Goal: Transaction & Acquisition: Purchase product/service

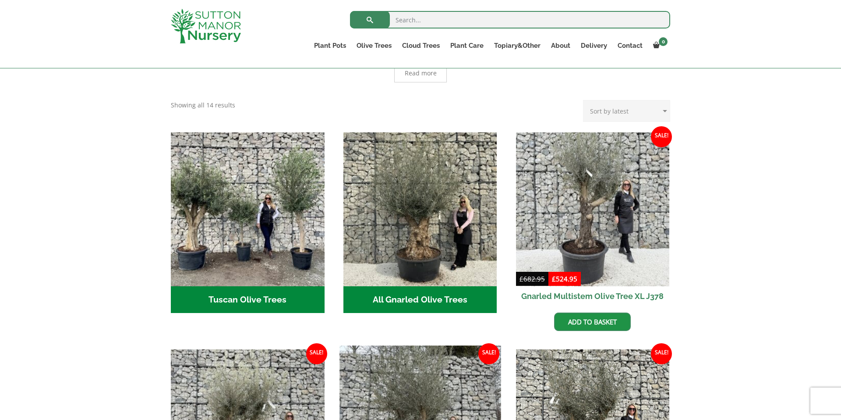
scroll to position [258, 0]
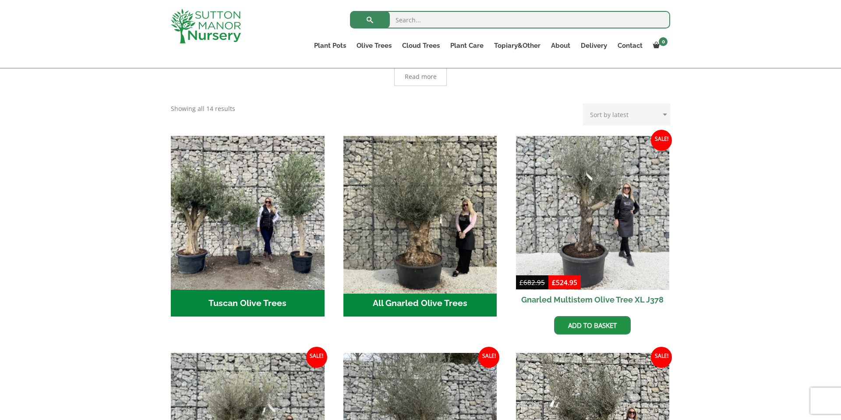
click at [455, 164] on img "Visit product category All Gnarled Olive Trees" at bounding box center [419, 212] width 161 height 161
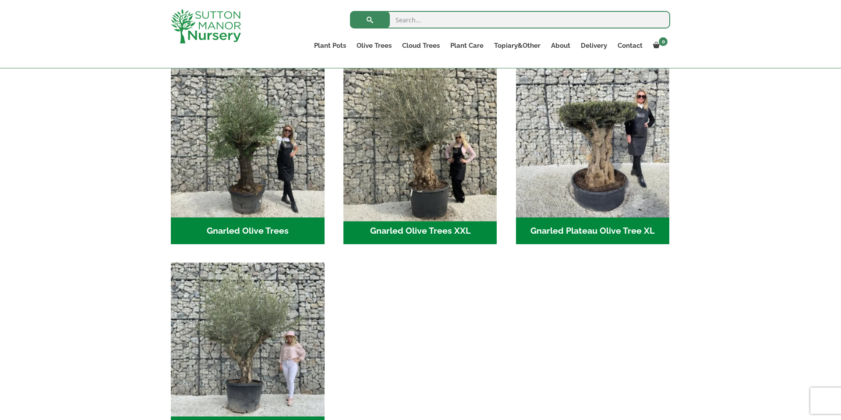
scroll to position [197, 0]
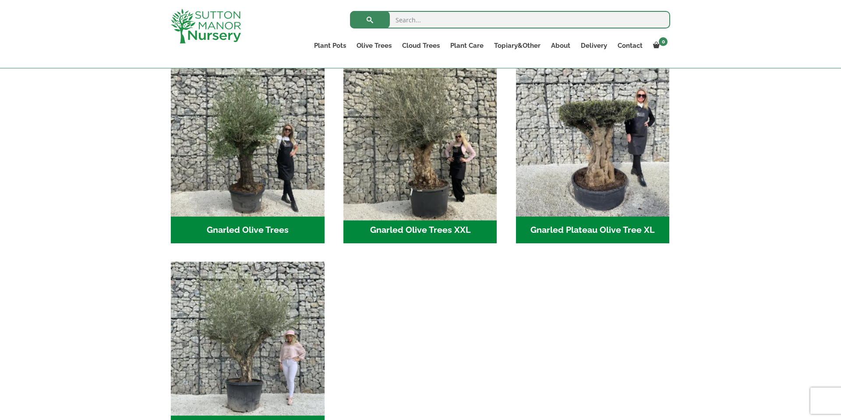
click at [425, 157] on img "Visit product category Gnarled Olive Trees XXL" at bounding box center [419, 139] width 161 height 161
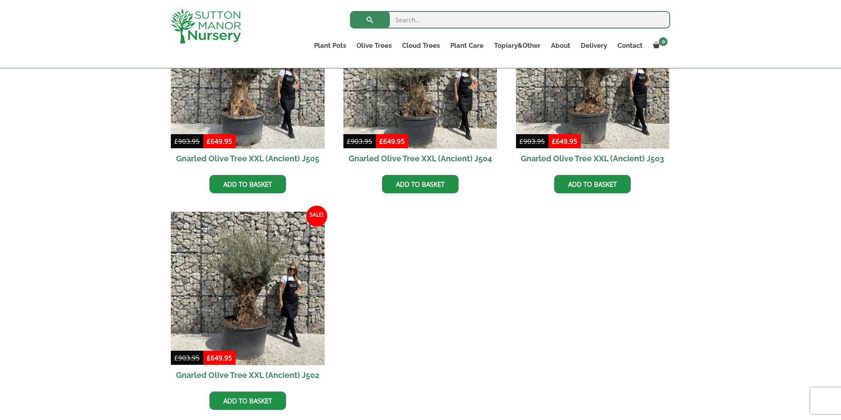
scroll to position [1382, 0]
